Goal: Navigation & Orientation: Go to known website

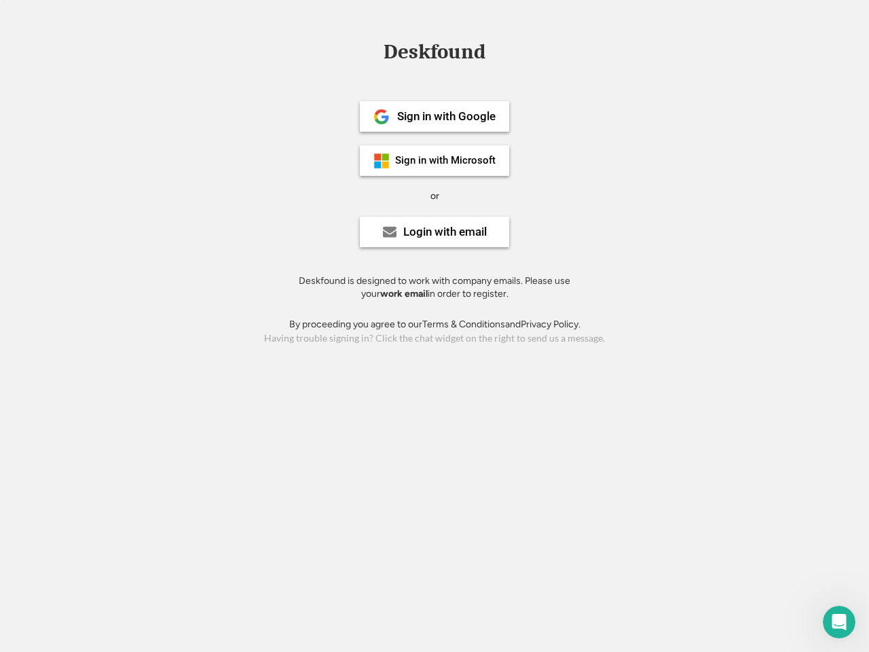
click at [434, 194] on div "or" at bounding box center [434, 196] width 9 height 14
click at [434, 54] on div "Deskfound" at bounding box center [434, 51] width 115 height 21
click at [371, 51] on div "Deskfound" at bounding box center [434, 54] width 869 height 26
click at [434, 54] on div "Deskfound" at bounding box center [434, 51] width 115 height 21
click at [434, 195] on div "or" at bounding box center [434, 196] width 9 height 14
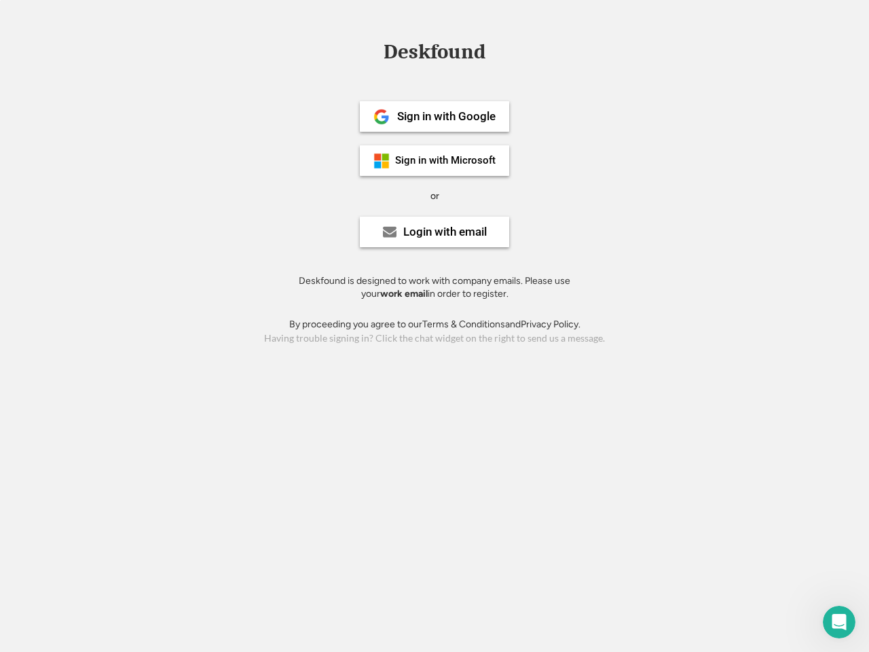
click at [434, 116] on div "Sign in with Google" at bounding box center [446, 117] width 98 height 12
click at [446, 116] on div "Sign in with Google" at bounding box center [446, 117] width 98 height 12
click at [381, 117] on img at bounding box center [381, 117] width 16 height 16
click at [434, 160] on div "Sign in with Microsoft" at bounding box center [445, 160] width 100 height 10
click at [446, 160] on div "Sign in with Microsoft" at bounding box center [445, 160] width 100 height 10
